Goal: Information Seeking & Learning: Understand process/instructions

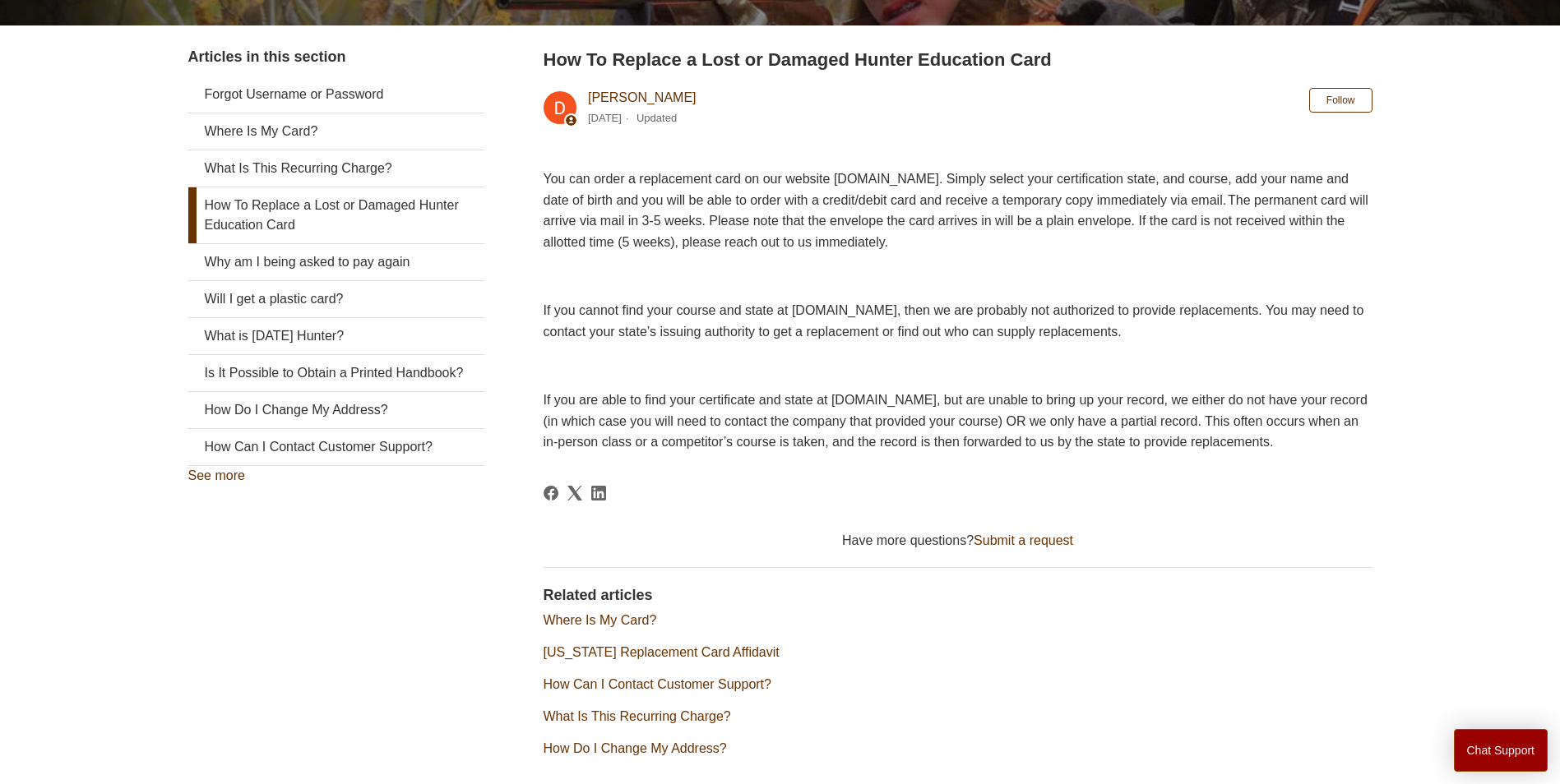
scroll to position [247, 0]
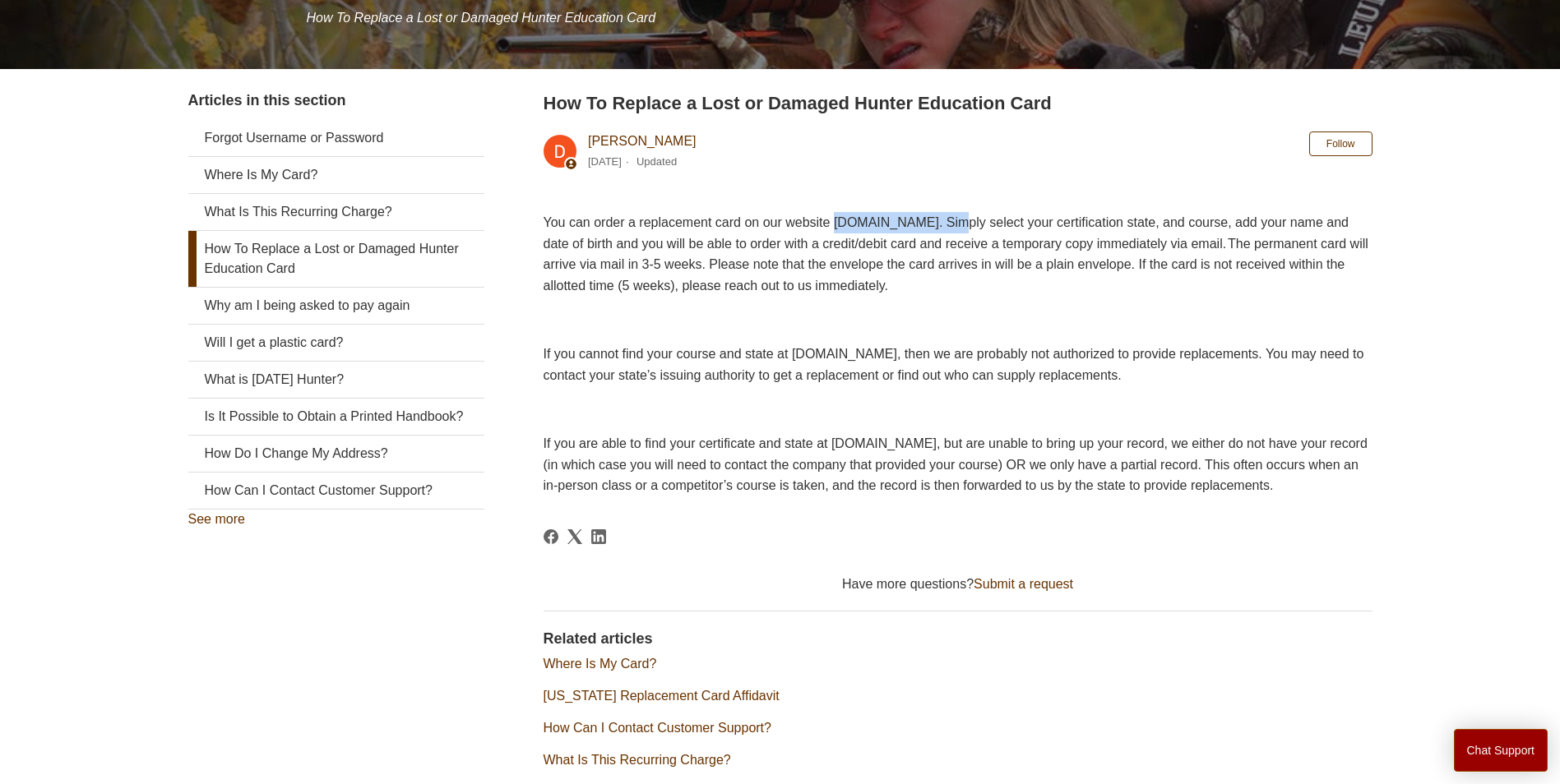
drag, startPoint x: 870, startPoint y: 223, endPoint x: 1007, endPoint y: 224, distance: 137.0
click at [1007, 224] on span "You can order a replacement card on our website [DOMAIN_NAME]. Simply select yo…" at bounding box center [956, 255] width 825 height 78
click at [1018, 224] on span "You can order a replacement card on our website [DOMAIN_NAME]. Simply select yo…" at bounding box center [956, 255] width 825 height 78
drag, startPoint x: 1021, startPoint y: 222, endPoint x: 924, endPoint y: 222, distance: 97.0
click at [924, 222] on span "You can order a replacement card on our website [DOMAIN_NAME]. Simply select yo…" at bounding box center [956, 255] width 825 height 78
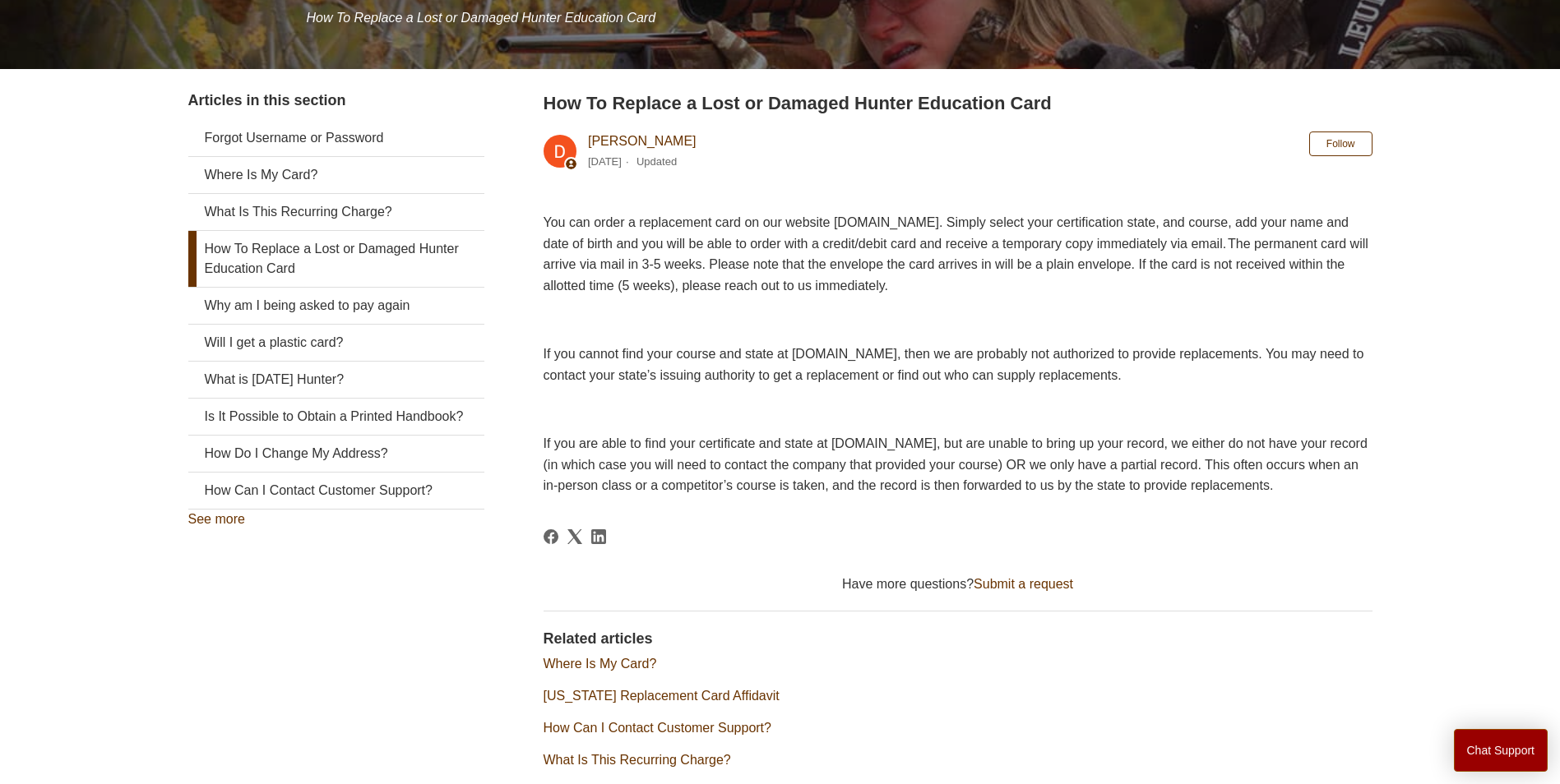
drag, startPoint x: 924, startPoint y: 222, endPoint x: 870, endPoint y: 222, distance: 54.0
click at [870, 222] on span "You can order a replacement card on our website [DOMAIN_NAME]. Simply select yo…" at bounding box center [956, 255] width 825 height 78
drag, startPoint x: 1024, startPoint y: 224, endPoint x: 874, endPoint y: 222, distance: 150.0
click at [874, 222] on span "You can order a replacement card on our website [DOMAIN_NAME]. Simply select yo…" at bounding box center [956, 255] width 825 height 78
copy span "[DOMAIN_NAME]."
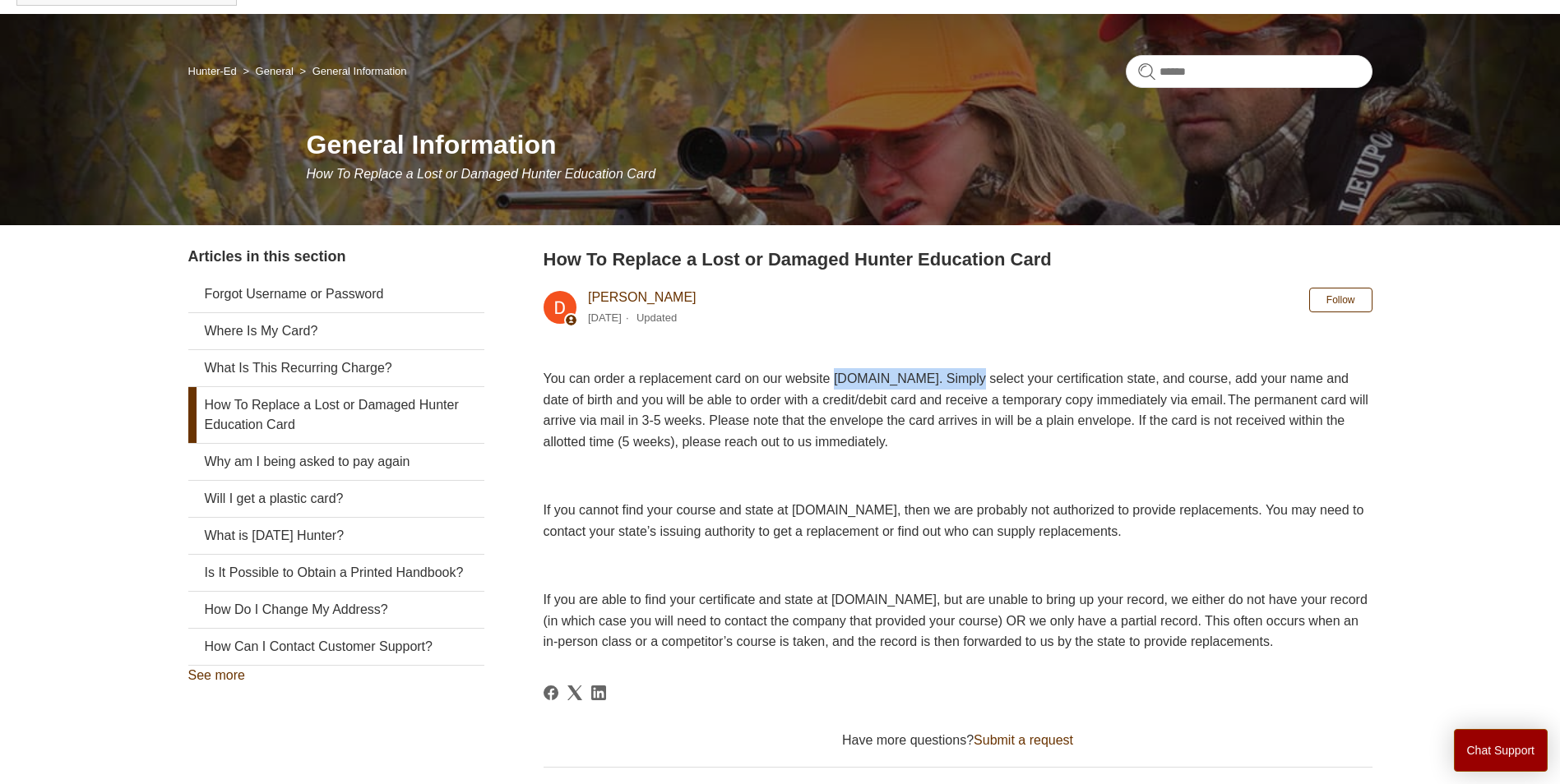
scroll to position [0, 0]
